Goal: Task Accomplishment & Management: Manage account settings

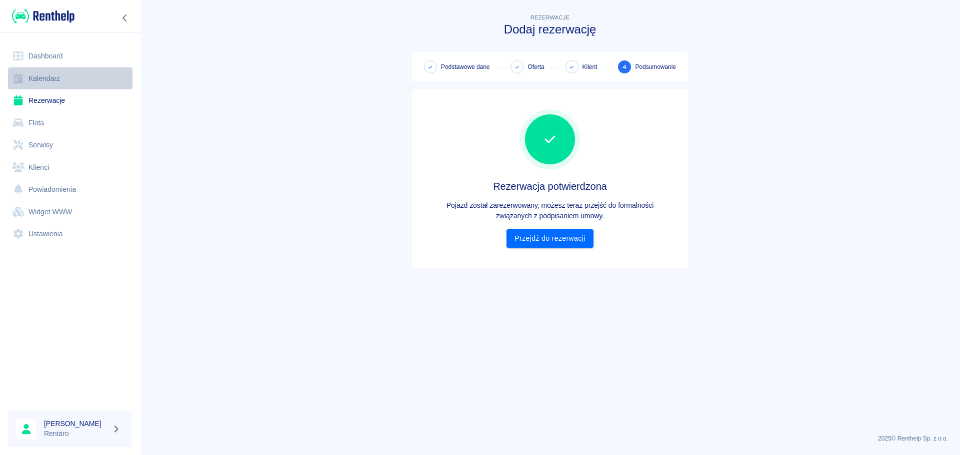
click at [42, 75] on link "Kalendarz" at bounding box center [70, 78] width 124 height 22
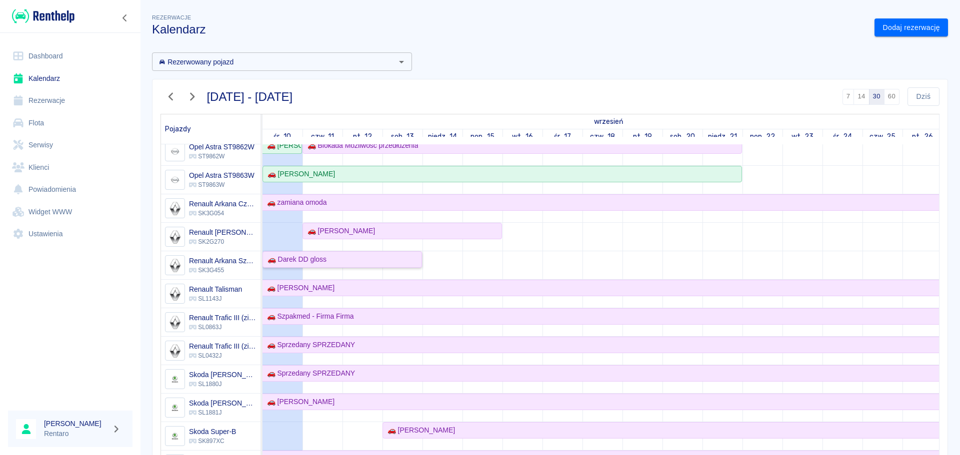
click at [379, 259] on div "🚗 Darek DD gloss" at bounding box center [341, 259] width 157 height 10
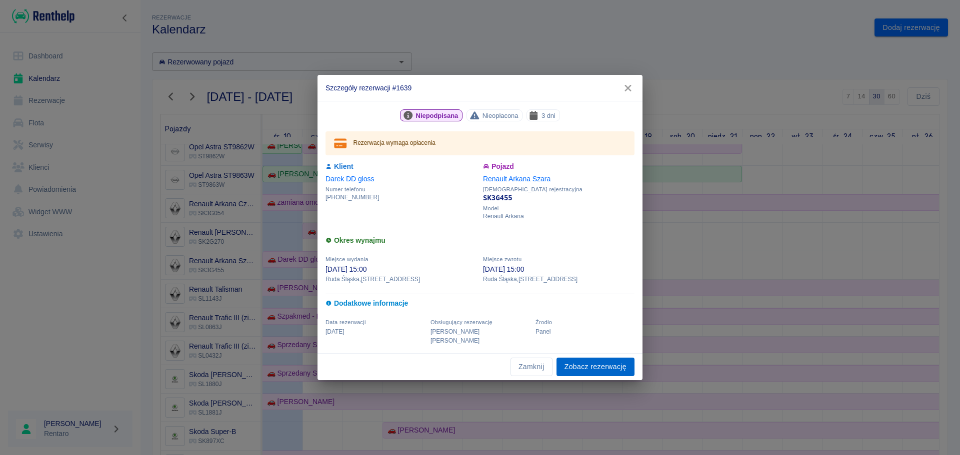
click at [573, 360] on link "Zobacz rezerwację" at bounding box center [595, 367] width 78 height 18
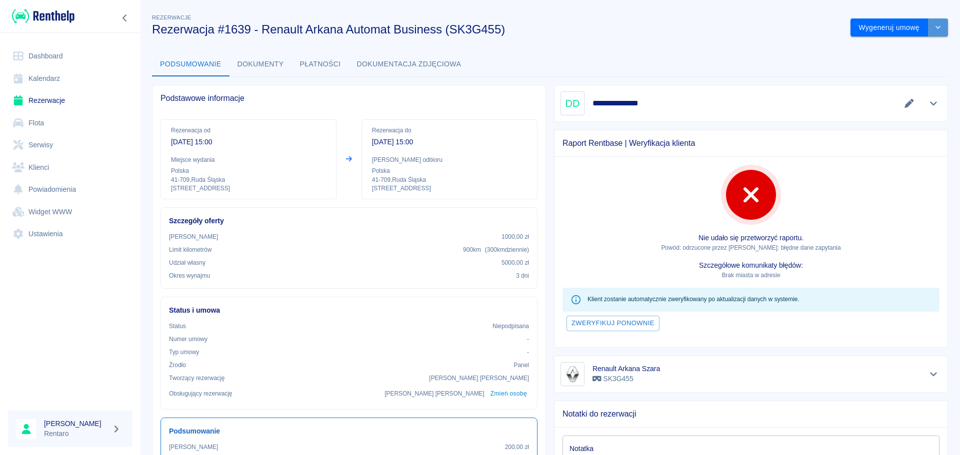
drag, startPoint x: 932, startPoint y: 24, endPoint x: 924, endPoint y: 34, distance: 12.4
click at [934, 24] on icon "drop-down" at bounding box center [938, 27] width 8 height 6
click at [907, 45] on li "Modyfikuj rezerwację" at bounding box center [891, 48] width 81 height 16
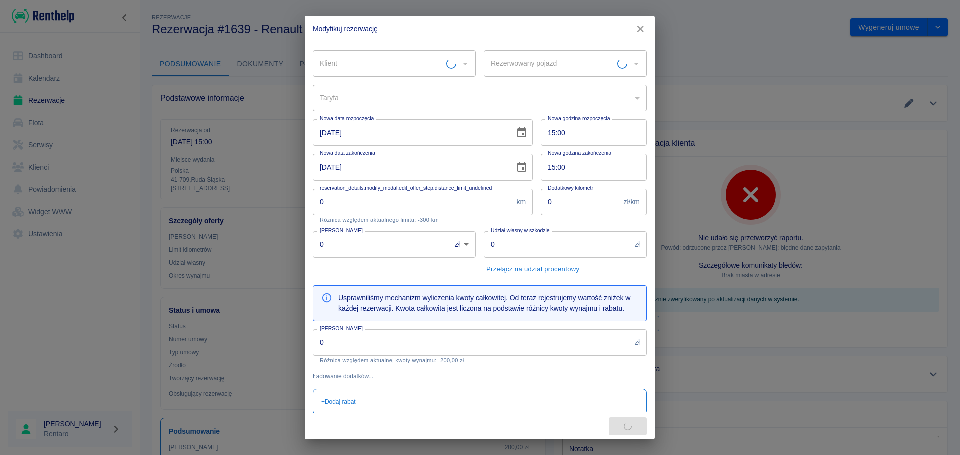
type input "d99f7217-4d83-4f8d-893b-8b6306b33934"
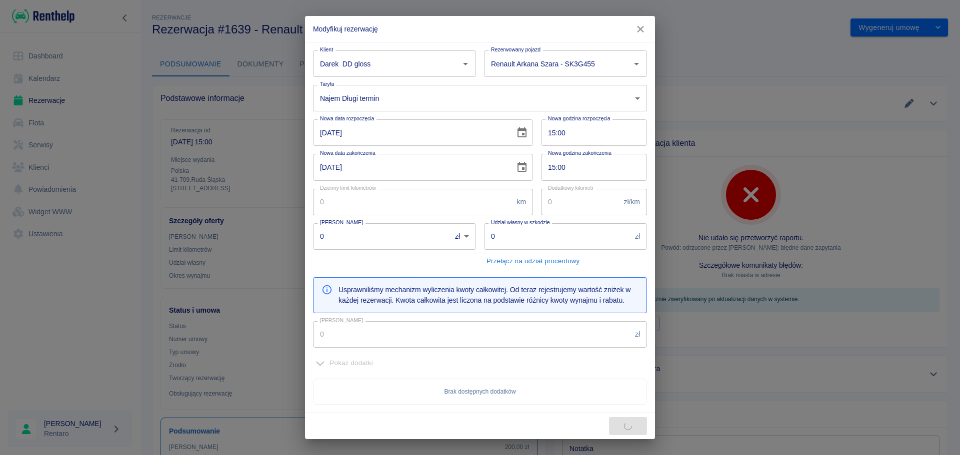
type input "Darek DD gloss"
type input "Renault Arkana Szara - SK3G455"
type input "100"
type input "1000"
type input "5000"
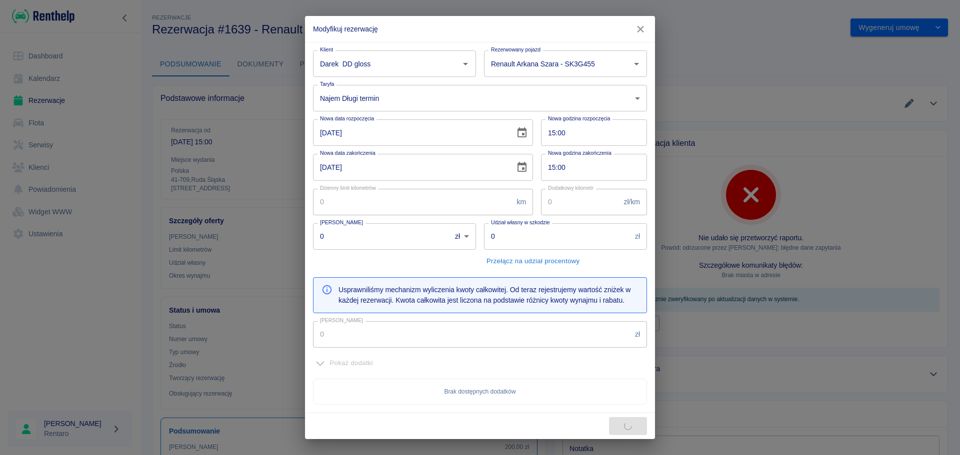
type input "159"
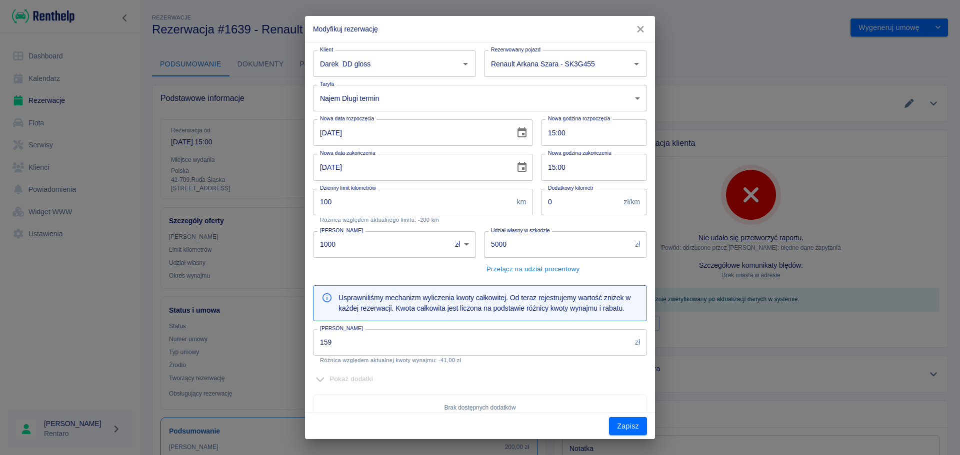
click at [383, 171] on input "[DATE]" at bounding box center [410, 167] width 195 height 26
click at [516, 167] on icon "Choose date, selected date is 13 wrz 2025" at bounding box center [522, 167] width 12 height 12
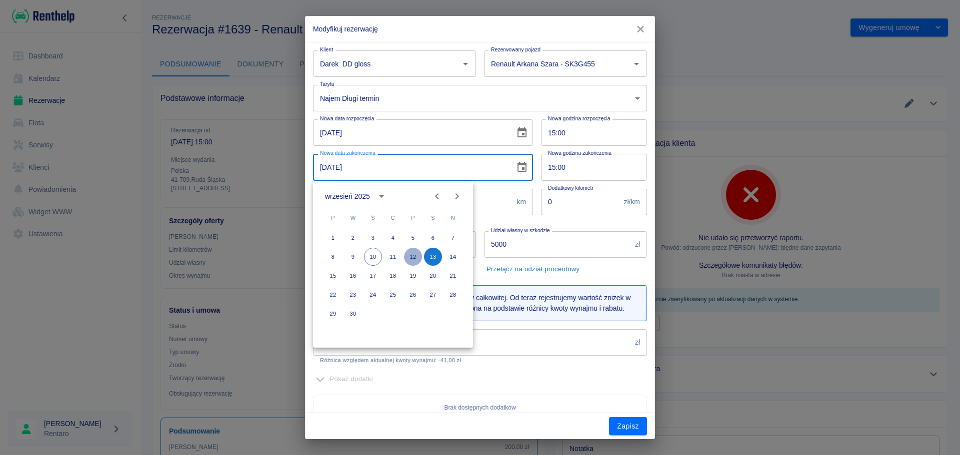
drag, startPoint x: 414, startPoint y: 258, endPoint x: 420, endPoint y: 266, distance: 9.6
click at [414, 259] on button "12" at bounding box center [413, 257] width 18 height 18
type input "[DATE]"
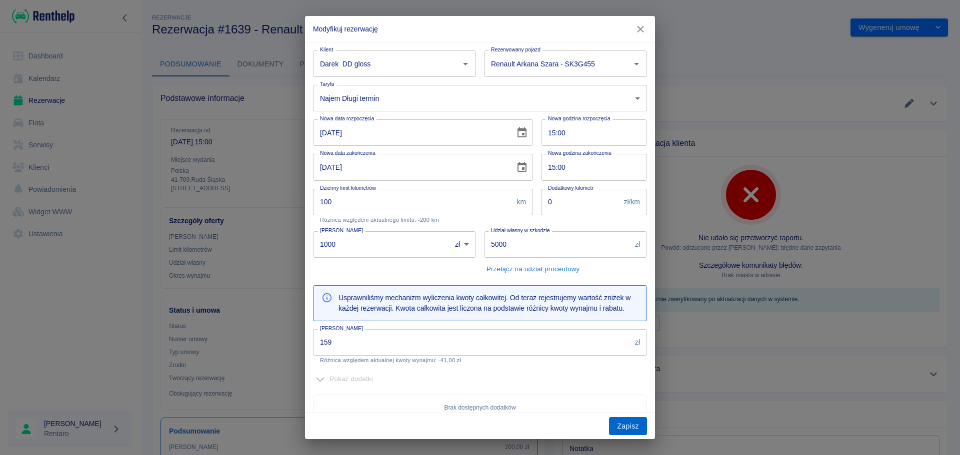
click at [621, 432] on button "Zapisz" at bounding box center [628, 426] width 38 height 18
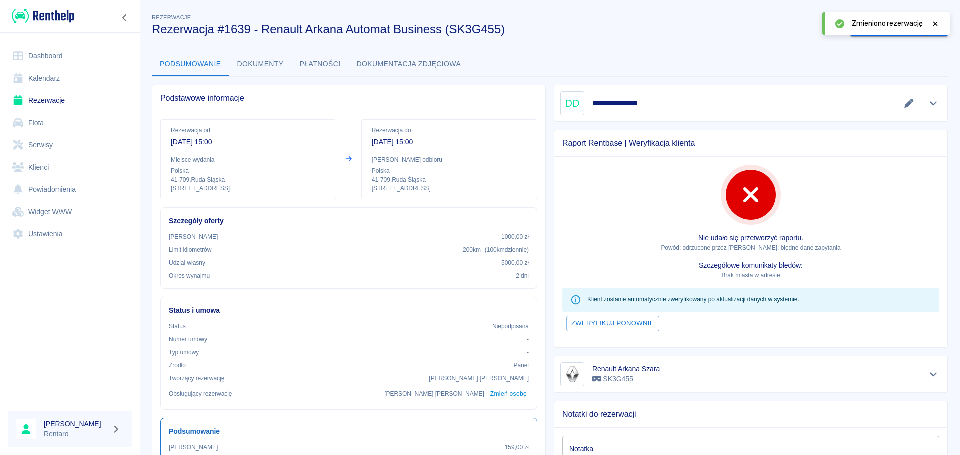
click at [62, 78] on link "Kalendarz" at bounding box center [70, 78] width 124 height 22
